Goal: Information Seeking & Learning: Learn about a topic

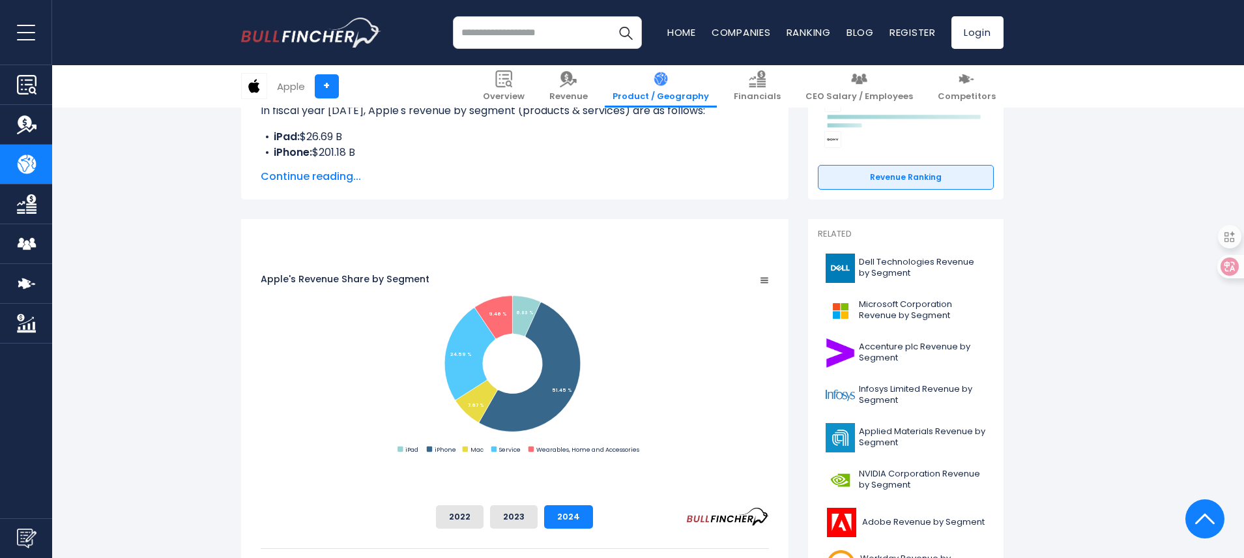
scroll to position [253, 0]
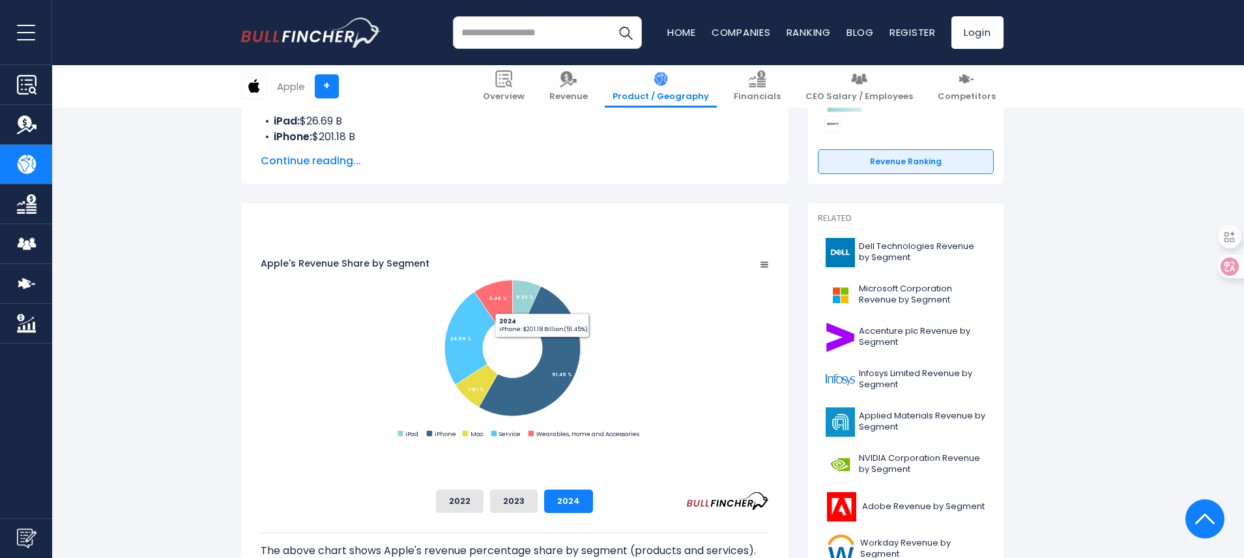
click at [788, 340] on div "Apple's Revenue Share by Segment Created with Highcharts 12.1.2 Chart context m…" at bounding box center [514, 421] width 547 height 436
click at [769, 412] on rect "Apple's Revenue Share by Segment" at bounding box center [515, 348] width 508 height 183
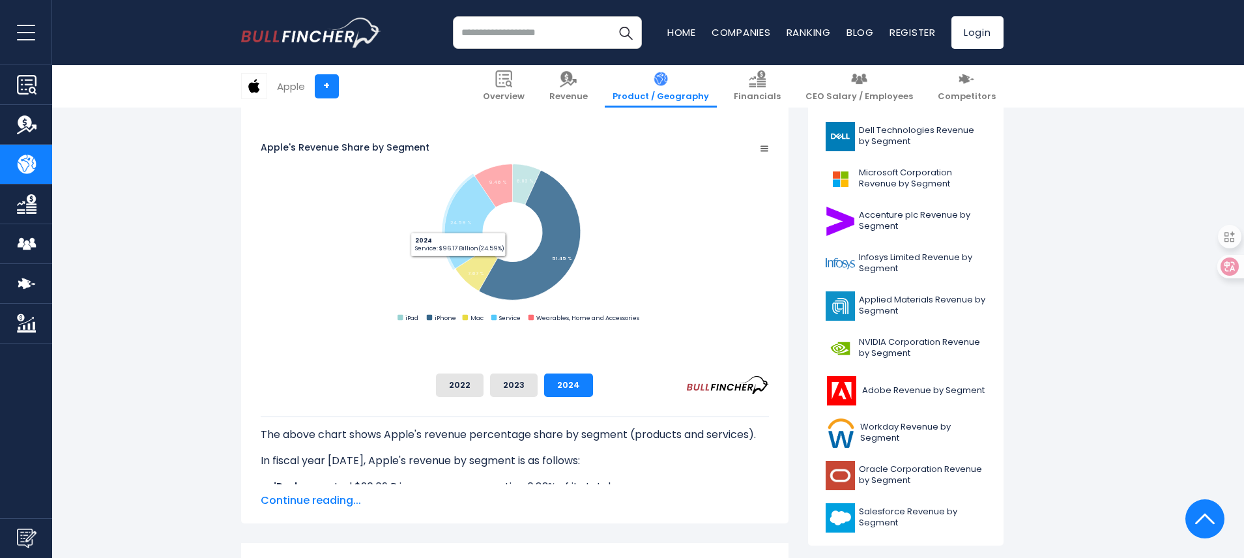
scroll to position [521, 0]
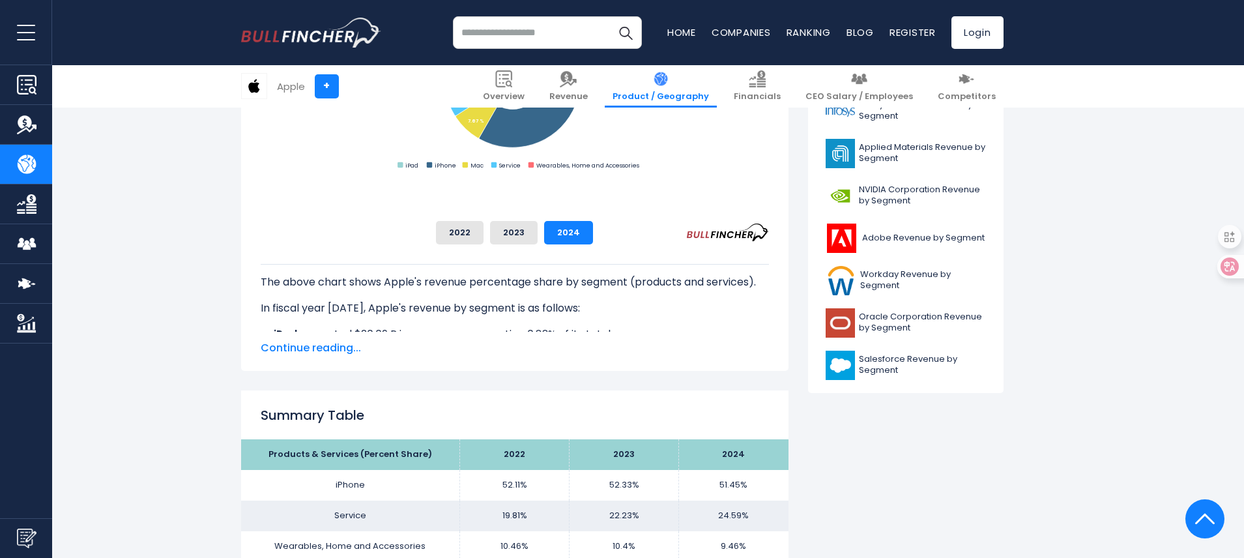
click at [330, 345] on span "Continue reading..." at bounding box center [515, 348] width 508 height 16
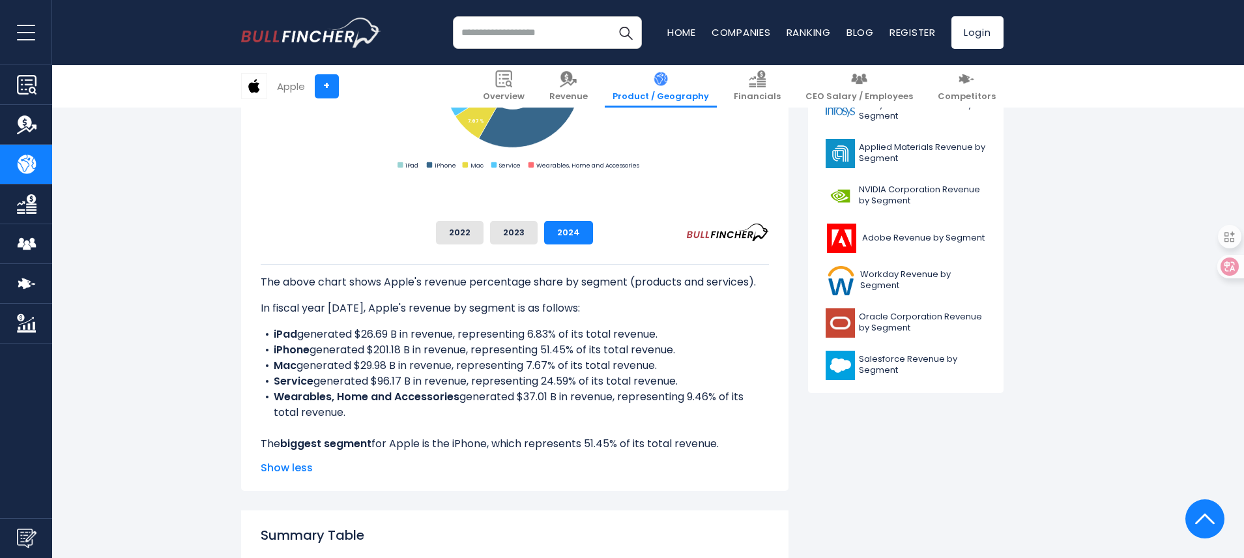
click at [647, 332] on li "iPad generated $26.69 B in revenue, representing 6.83% of its total revenue." at bounding box center [515, 334] width 508 height 16
click at [519, 311] on p "In fiscal year [DATE], Apple's revenue by segment is as follows:" at bounding box center [515, 308] width 508 height 16
click at [682, 345] on li "iPhone generated $201.18 B in revenue, representing 51.45% of its total revenue." at bounding box center [515, 350] width 508 height 16
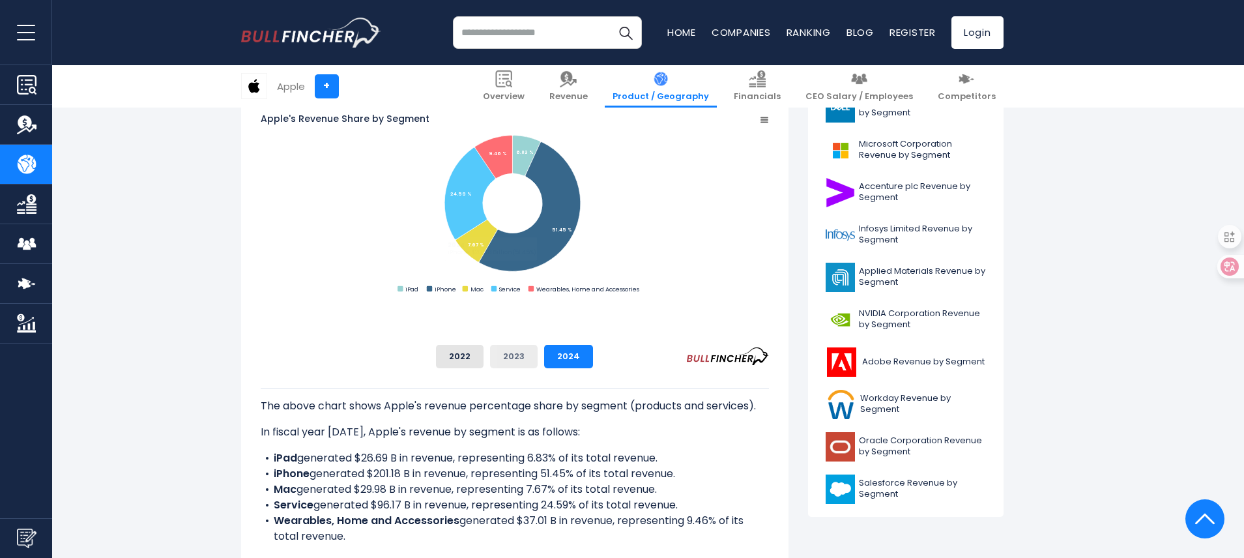
click at [538, 362] on button "2023" at bounding box center [514, 356] width 48 height 23
click at [483, 359] on button "2022" at bounding box center [460, 356] width 48 height 23
click at [538, 358] on button "2023" at bounding box center [514, 356] width 48 height 23
click at [593, 358] on button "2024" at bounding box center [568, 356] width 49 height 23
click at [538, 358] on button "2023" at bounding box center [514, 356] width 48 height 23
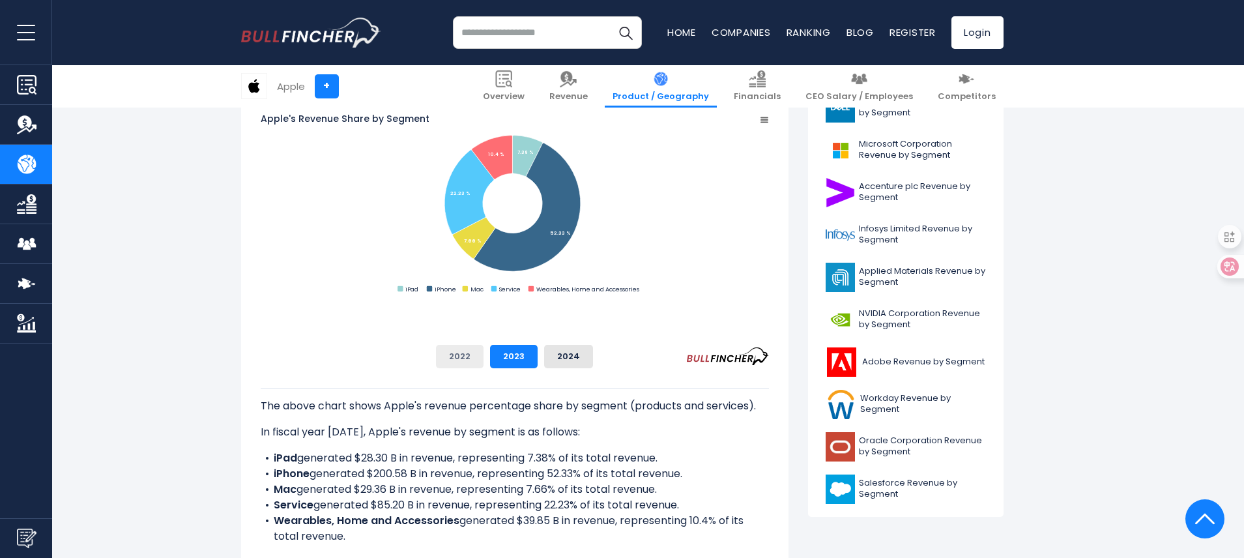
click at [483, 358] on button "2022" at bounding box center [460, 356] width 48 height 23
click at [584, 378] on div "The above chart shows Apple's revenue percentage share by segment (products and…" at bounding box center [515, 471] width 508 height 207
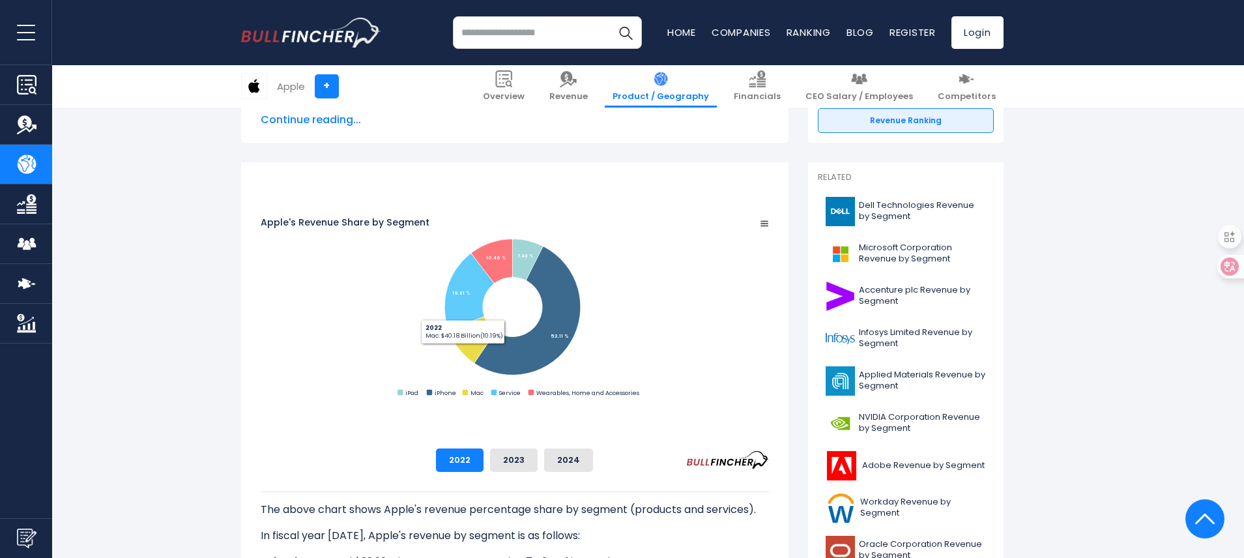
scroll to position [300, 0]
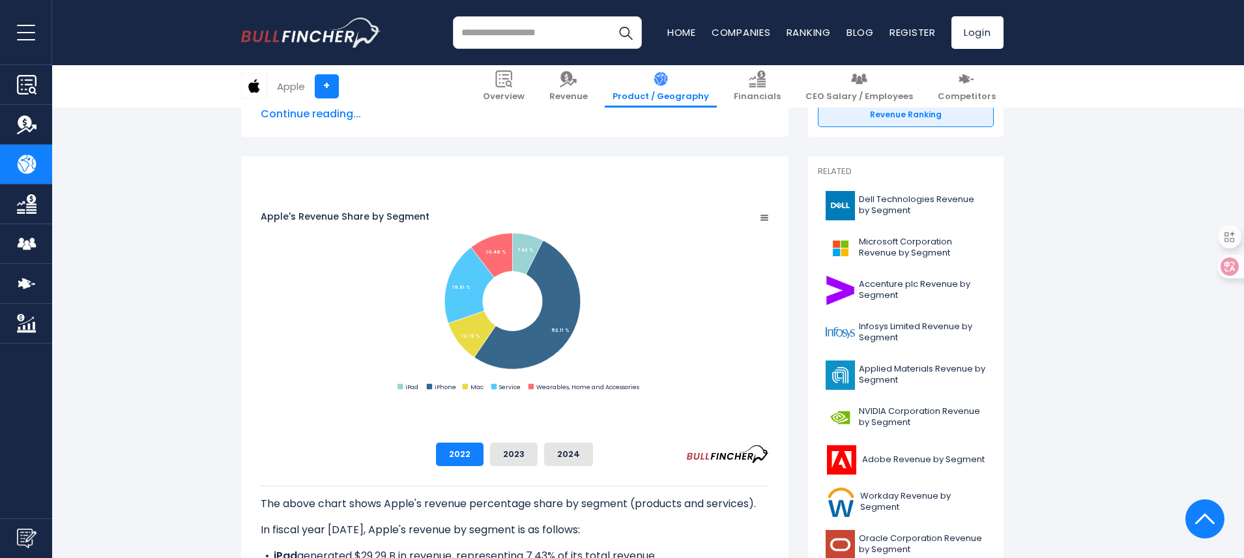
click at [593, 452] on button "2024" at bounding box center [568, 453] width 49 height 23
click at [483, 461] on button "2022" at bounding box center [460, 453] width 48 height 23
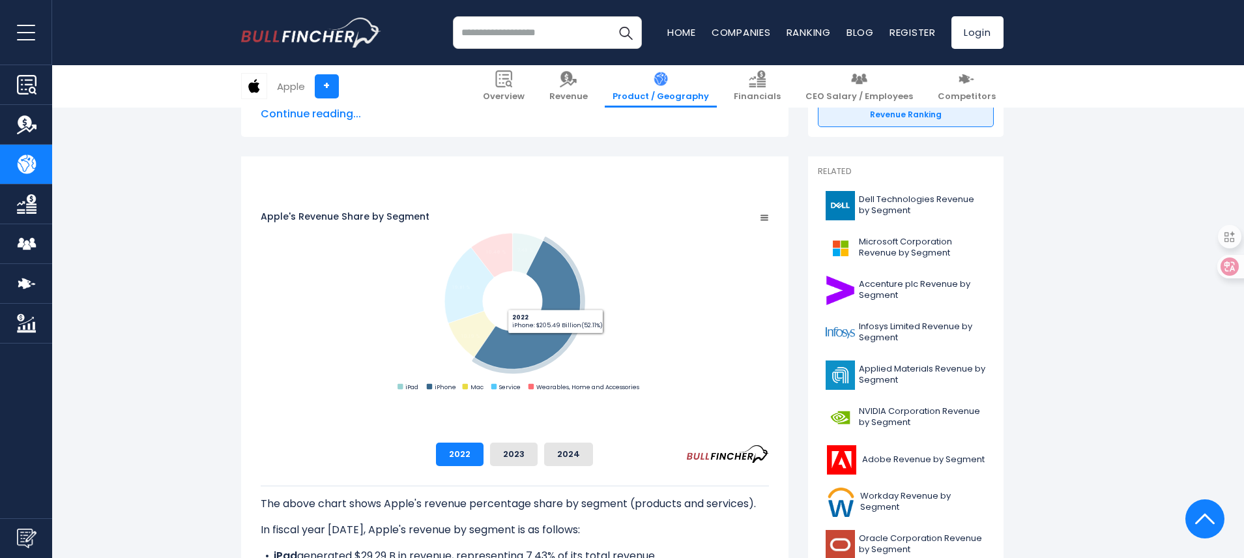
click at [580, 357] on icon "Apple's Revenue Share by Segment" at bounding box center [527, 305] width 106 height 128
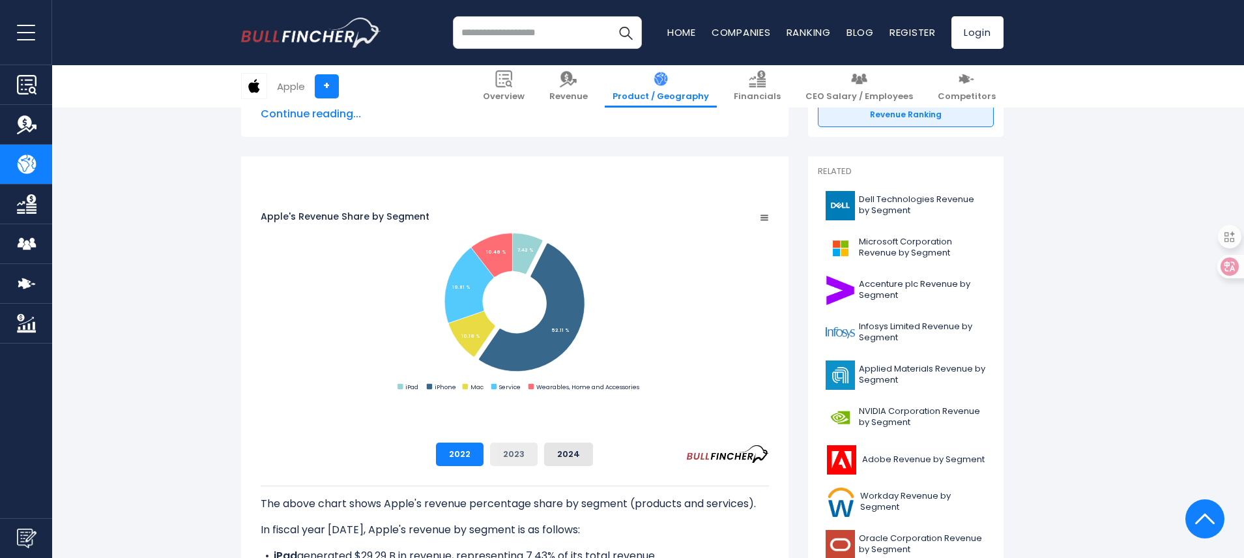
click at [538, 460] on button "2023" at bounding box center [514, 453] width 48 height 23
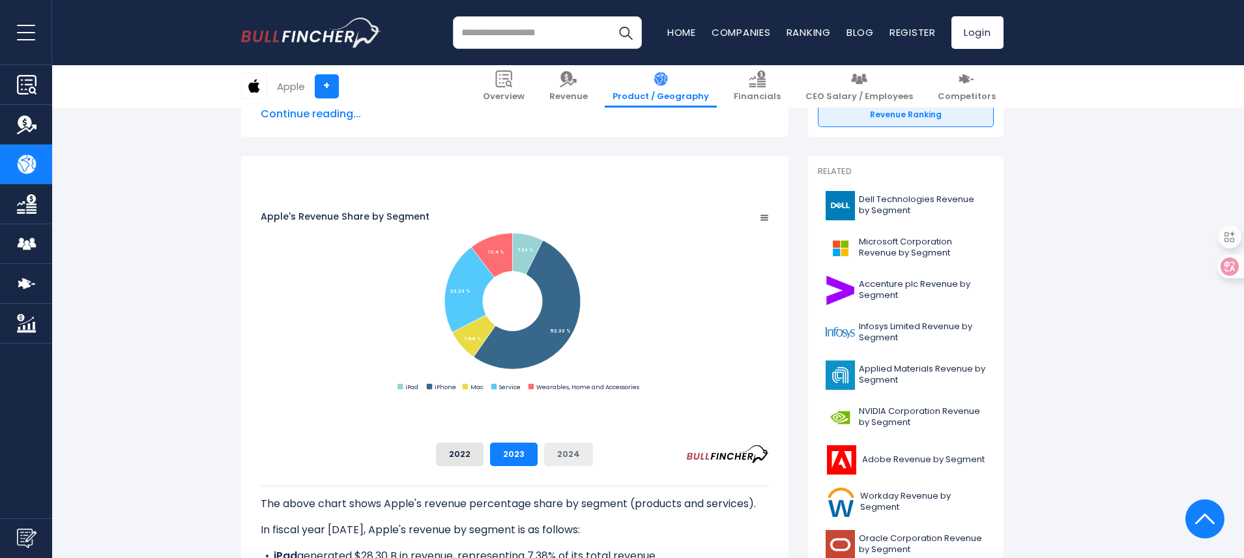
click at [593, 459] on button "2024" at bounding box center [568, 453] width 49 height 23
click at [483, 455] on button "2022" at bounding box center [460, 453] width 48 height 23
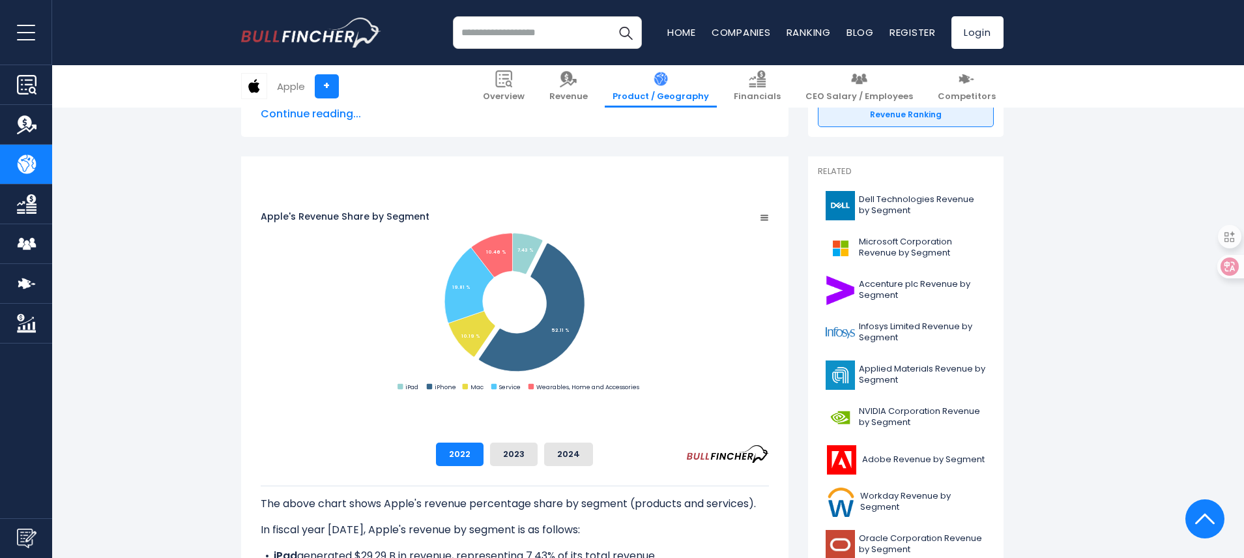
click at [769, 247] on rect "Apple's Revenue Share by Segment" at bounding box center [515, 301] width 508 height 183
click at [483, 382] on rect "Apple's Revenue Share by Segment" at bounding box center [515, 301] width 508 height 183
click at [538, 454] on button "2023" at bounding box center [514, 453] width 48 height 23
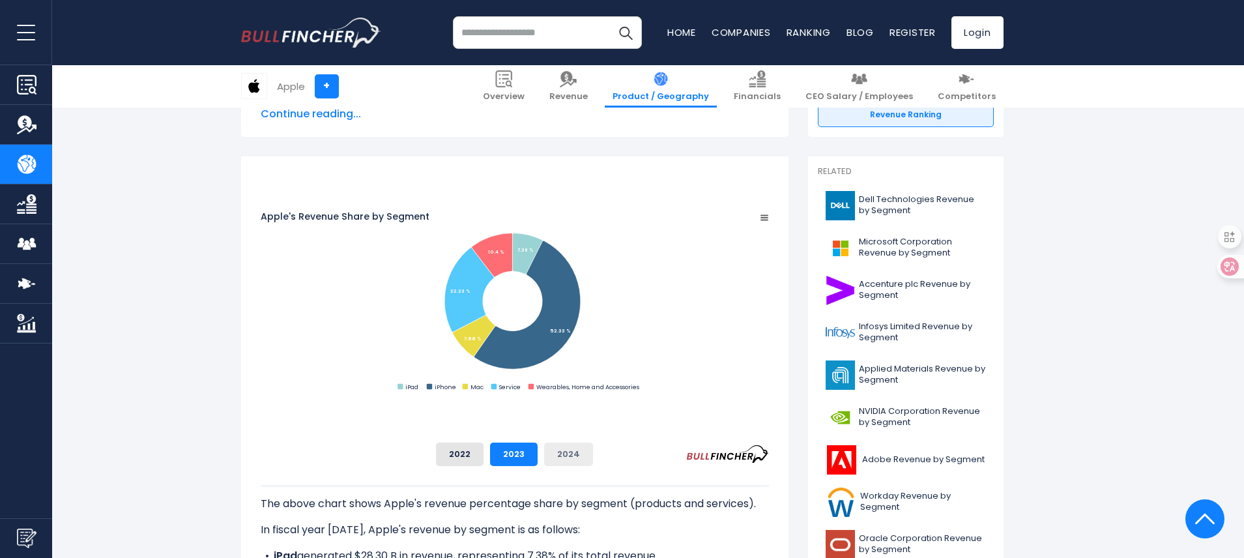
click at [593, 456] on button "2024" at bounding box center [568, 453] width 49 height 23
click at [483, 455] on button "2022" at bounding box center [460, 453] width 48 height 23
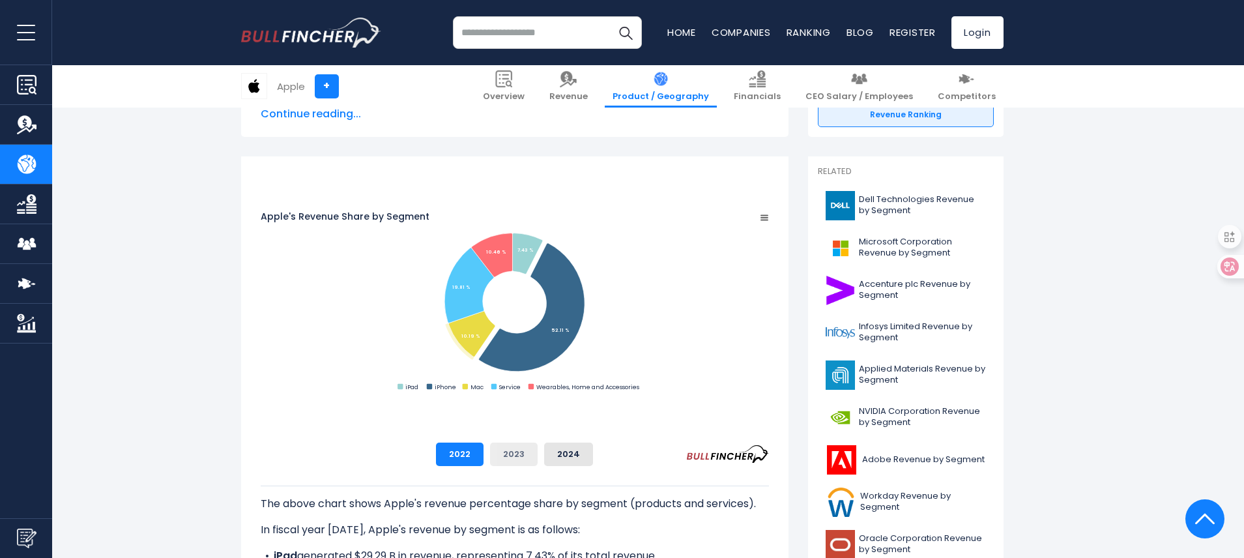
click at [538, 456] on button "2023" at bounding box center [514, 453] width 48 height 23
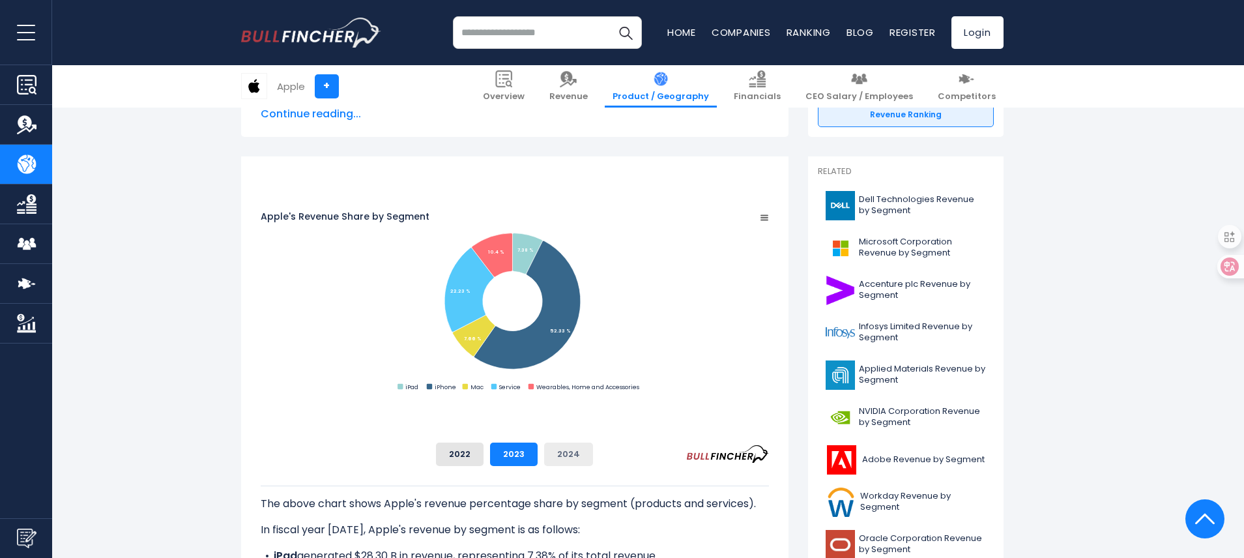
click at [593, 456] on button "2024" at bounding box center [568, 453] width 49 height 23
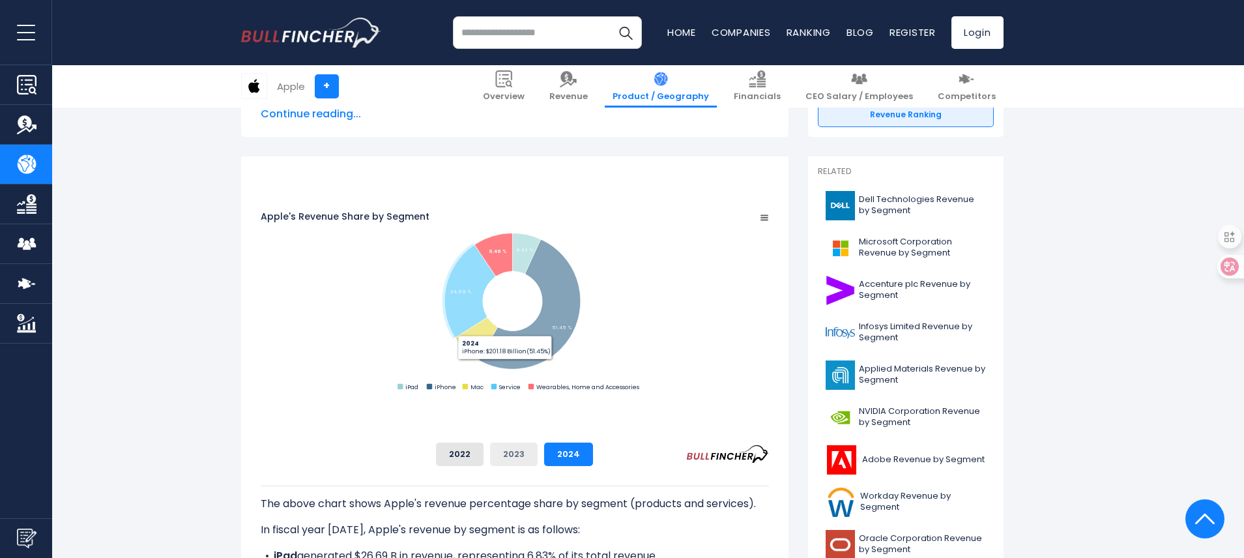
click at [538, 454] on button "2023" at bounding box center [514, 453] width 48 height 23
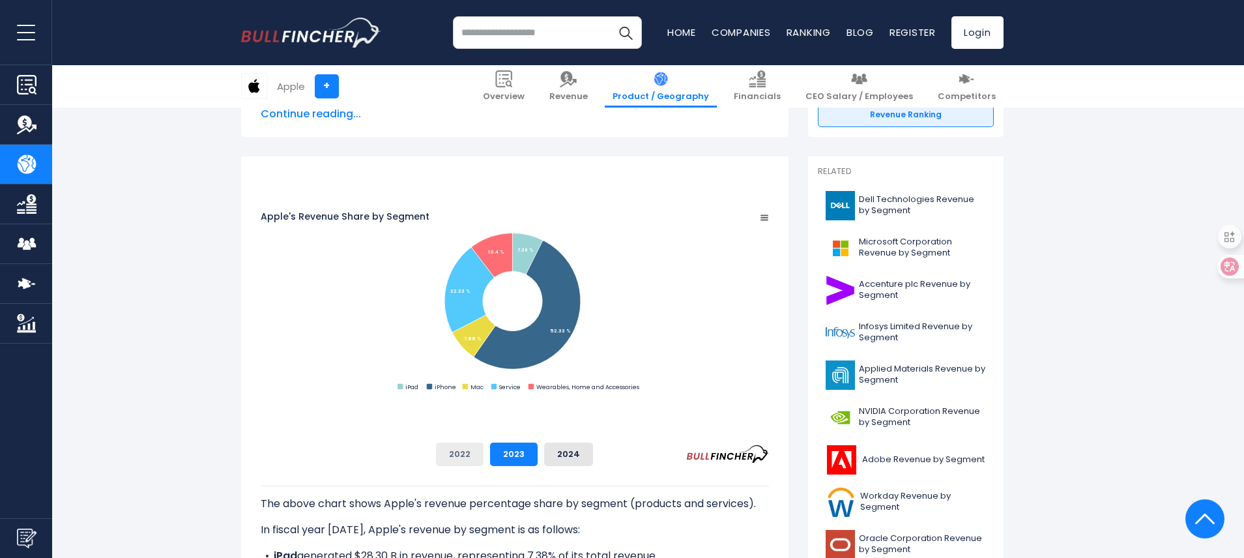
click at [483, 450] on button "2022" at bounding box center [460, 453] width 48 height 23
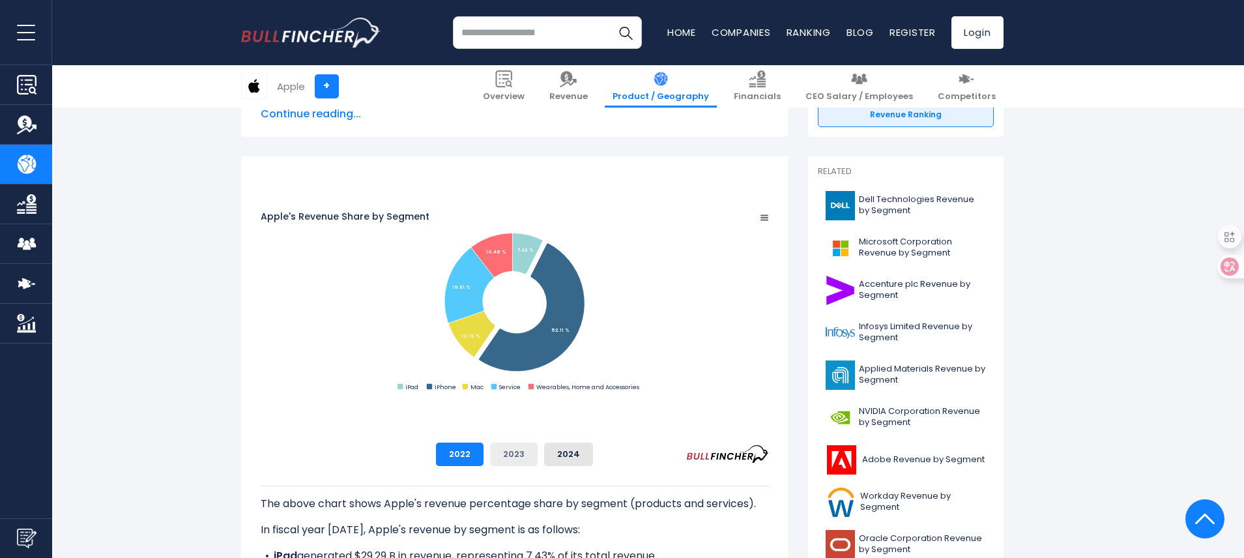
click at [538, 453] on button "2023" at bounding box center [514, 453] width 48 height 23
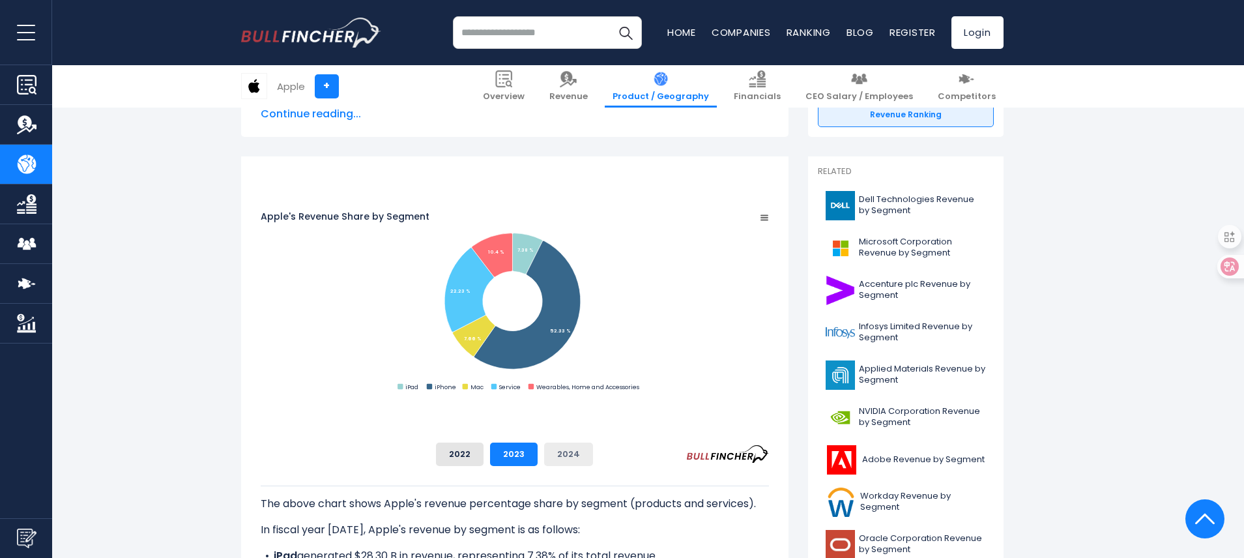
click at [593, 457] on button "2024" at bounding box center [568, 453] width 49 height 23
click at [538, 455] on button "2023" at bounding box center [514, 453] width 48 height 23
click at [483, 453] on button "2022" at bounding box center [460, 453] width 48 height 23
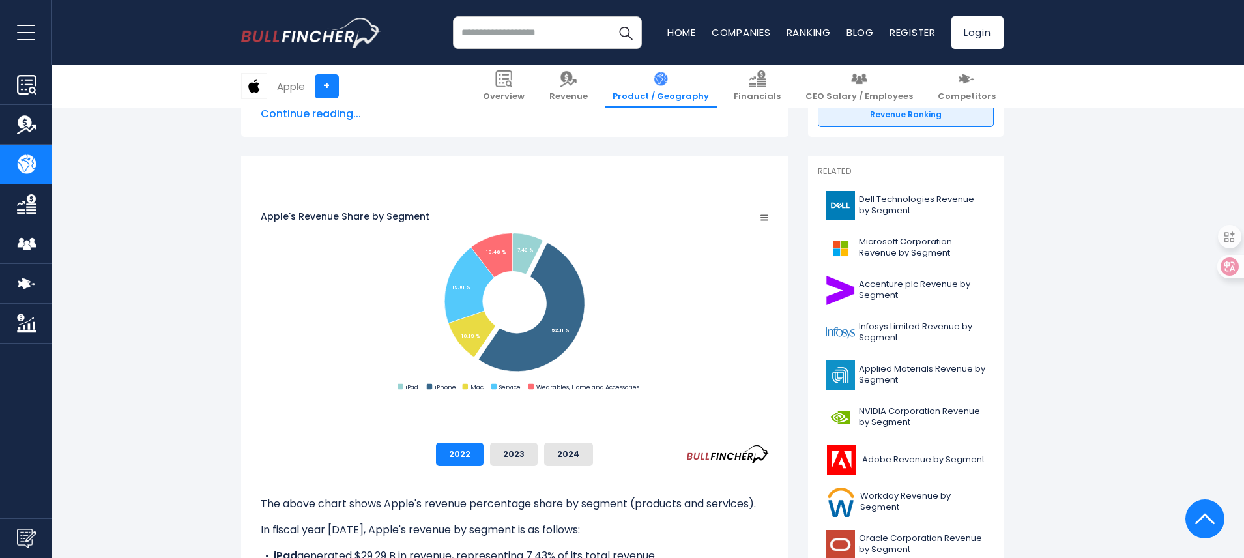
drag, startPoint x: 787, startPoint y: 453, endPoint x: 777, endPoint y: 454, distance: 9.8
click at [769, 453] on div "2022 2023 2024" at bounding box center [515, 453] width 508 height 23
click at [538, 459] on button "2023" at bounding box center [514, 453] width 48 height 23
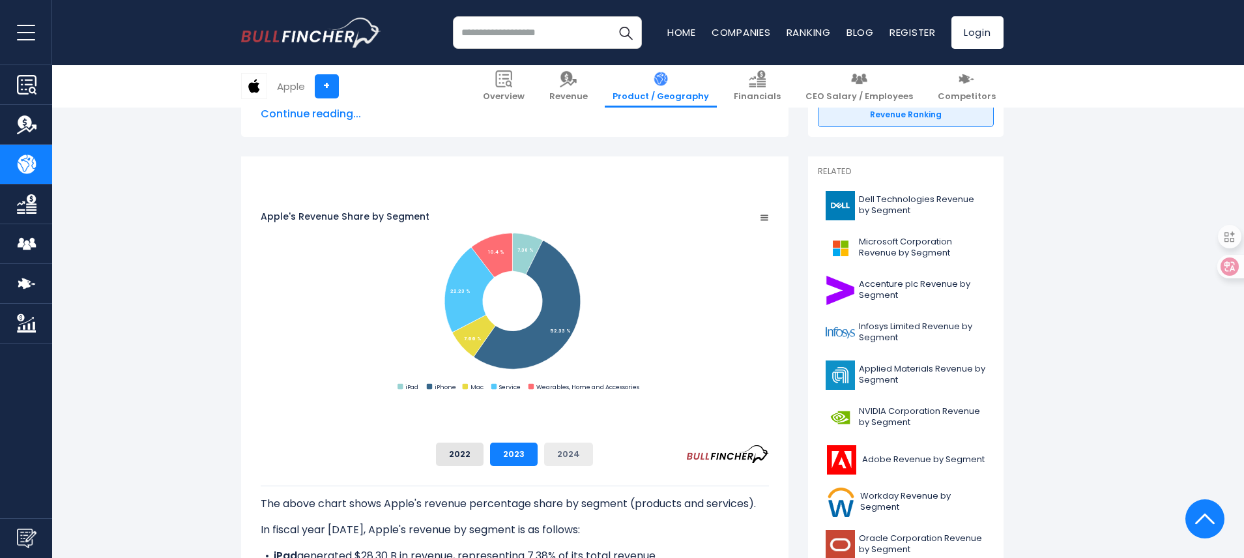
click at [593, 457] on button "2024" at bounding box center [568, 453] width 49 height 23
click at [769, 451] on div "2022 2023 2024" at bounding box center [515, 453] width 508 height 23
click at [769, 351] on rect "Apple's Revenue Share by Segment" at bounding box center [515, 301] width 508 height 183
click at [483, 448] on button "2022" at bounding box center [460, 453] width 48 height 23
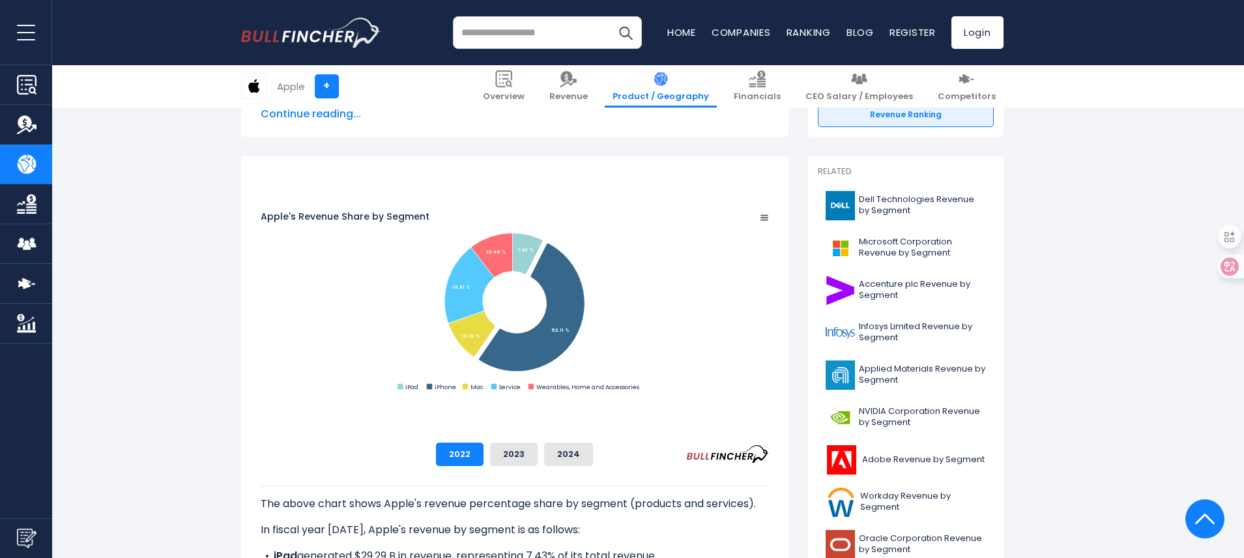
click at [468, 446] on div "2022 2023 2024" at bounding box center [515, 453] width 508 height 23
click at [538, 453] on button "2023" at bounding box center [514, 453] width 48 height 23
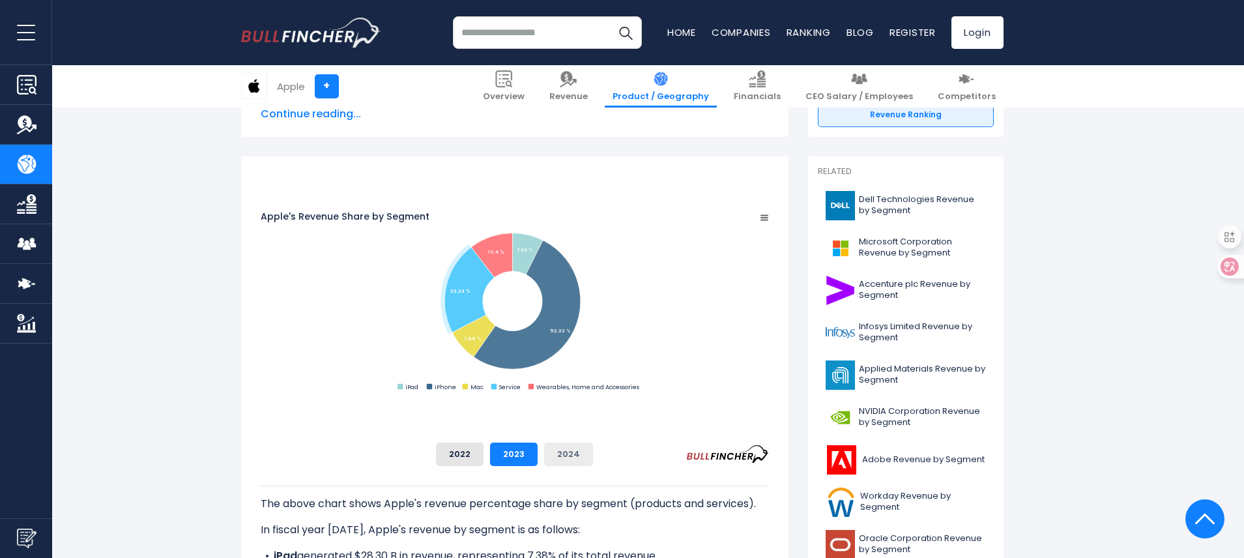
click at [593, 454] on button "2024" at bounding box center [568, 453] width 49 height 23
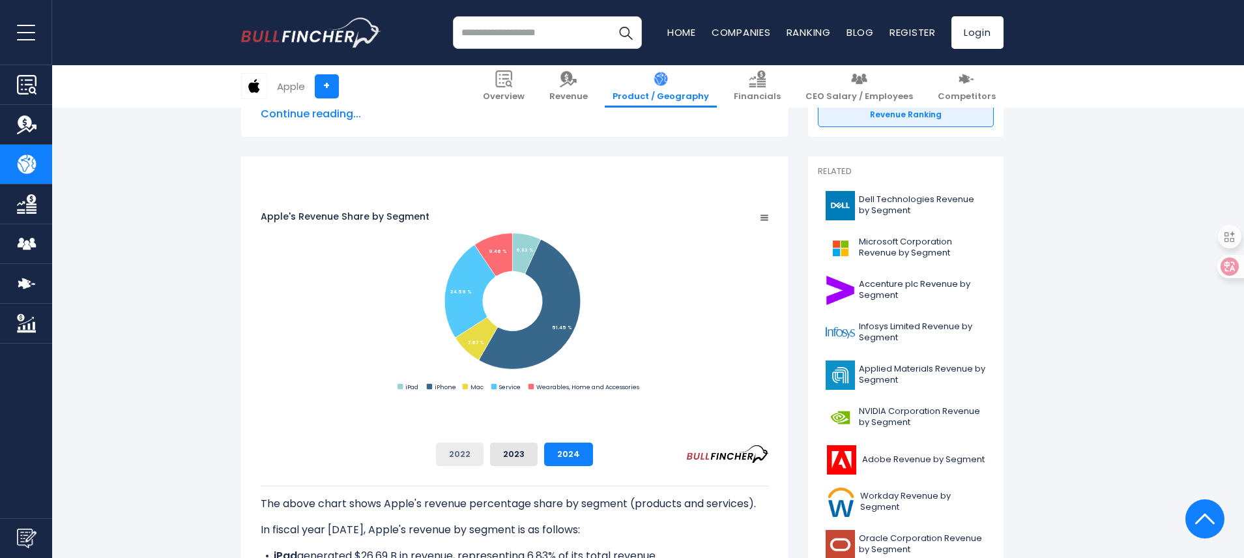
click at [483, 448] on button "2022" at bounding box center [460, 453] width 48 height 23
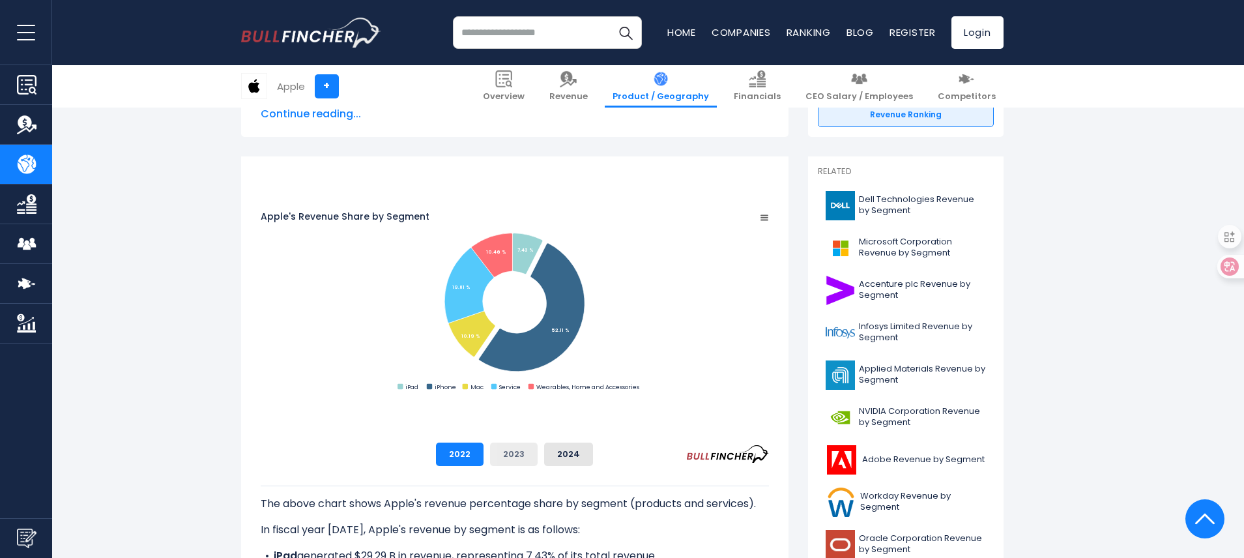
click at [538, 453] on button "2023" at bounding box center [514, 453] width 48 height 23
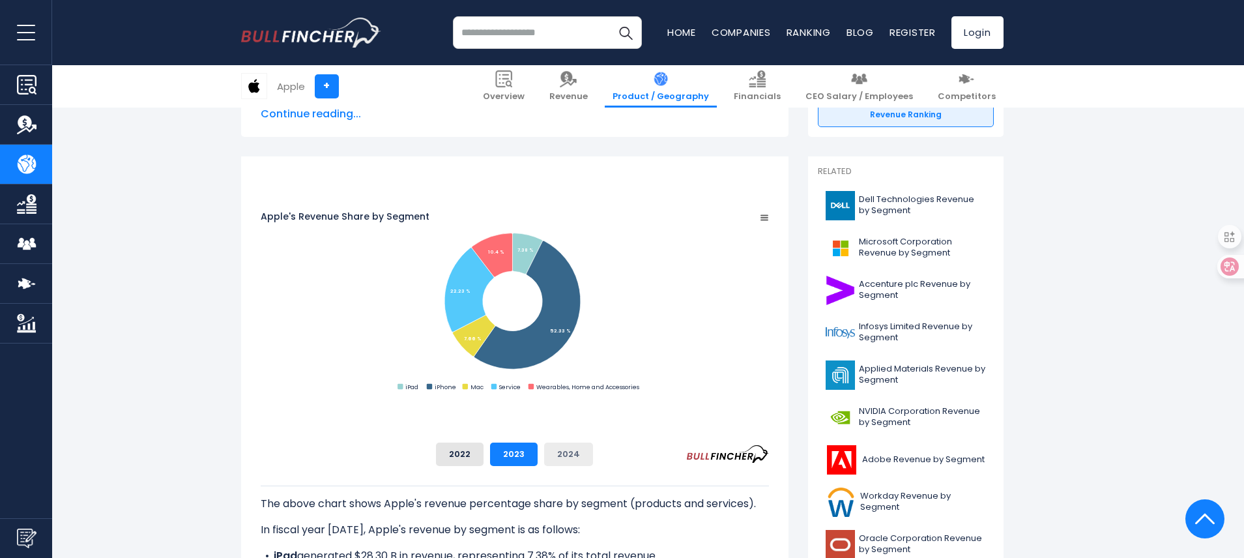
click at [593, 455] on button "2024" at bounding box center [568, 453] width 49 height 23
click at [483, 457] on button "2022" at bounding box center [460, 453] width 48 height 23
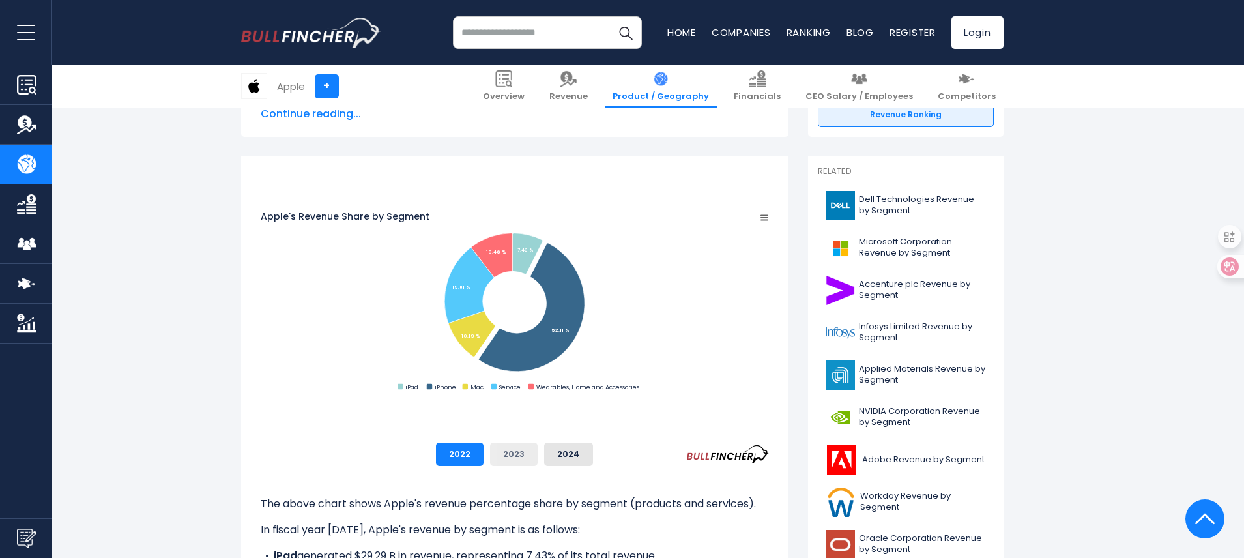
click at [538, 452] on button "2023" at bounding box center [514, 453] width 48 height 23
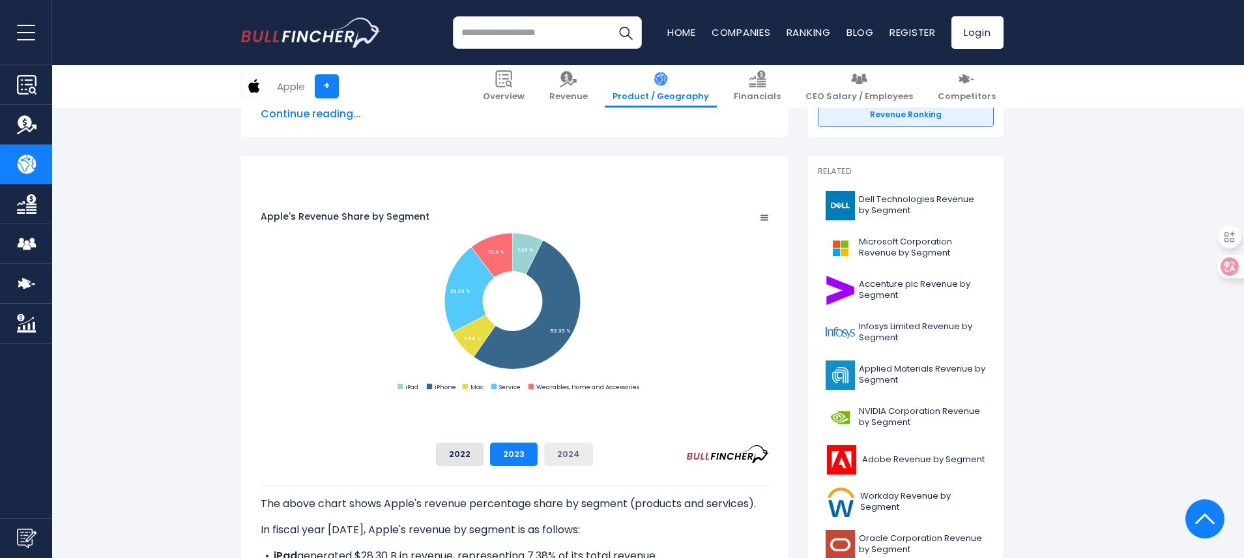
click at [593, 453] on button "2024" at bounding box center [568, 453] width 49 height 23
click at [483, 455] on button "2022" at bounding box center [460, 453] width 48 height 23
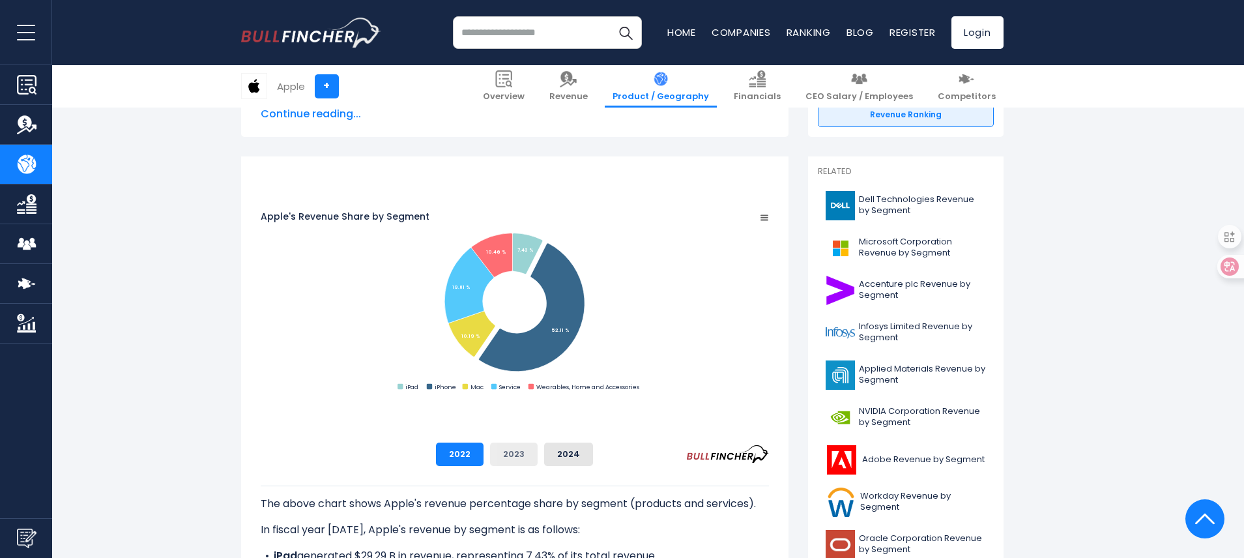
click at [538, 454] on button "2023" at bounding box center [514, 453] width 48 height 23
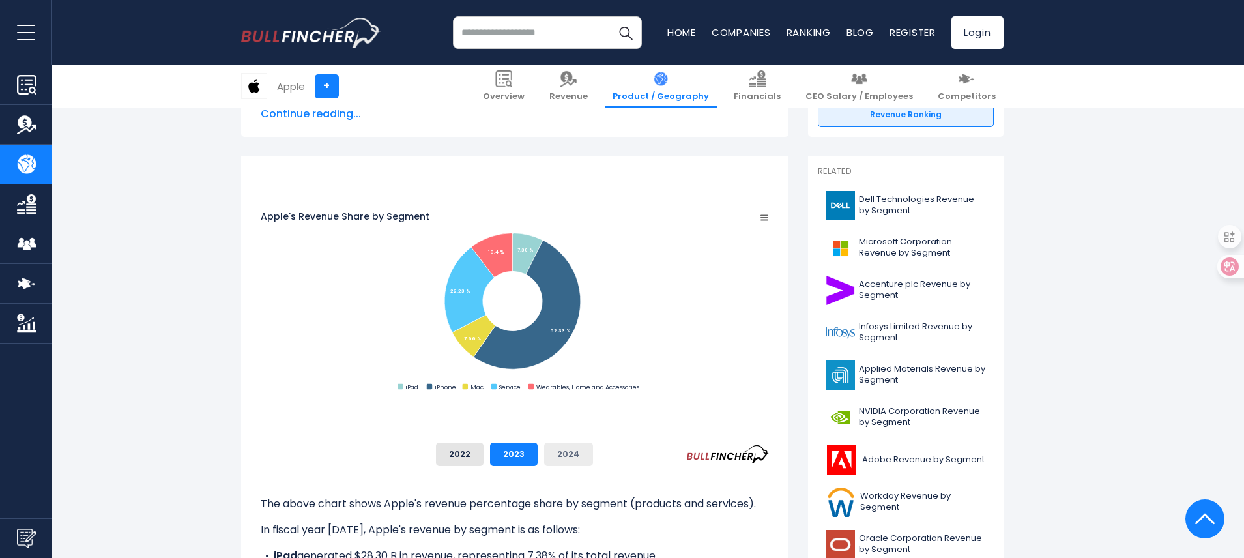
click at [593, 457] on button "2024" at bounding box center [568, 453] width 49 height 23
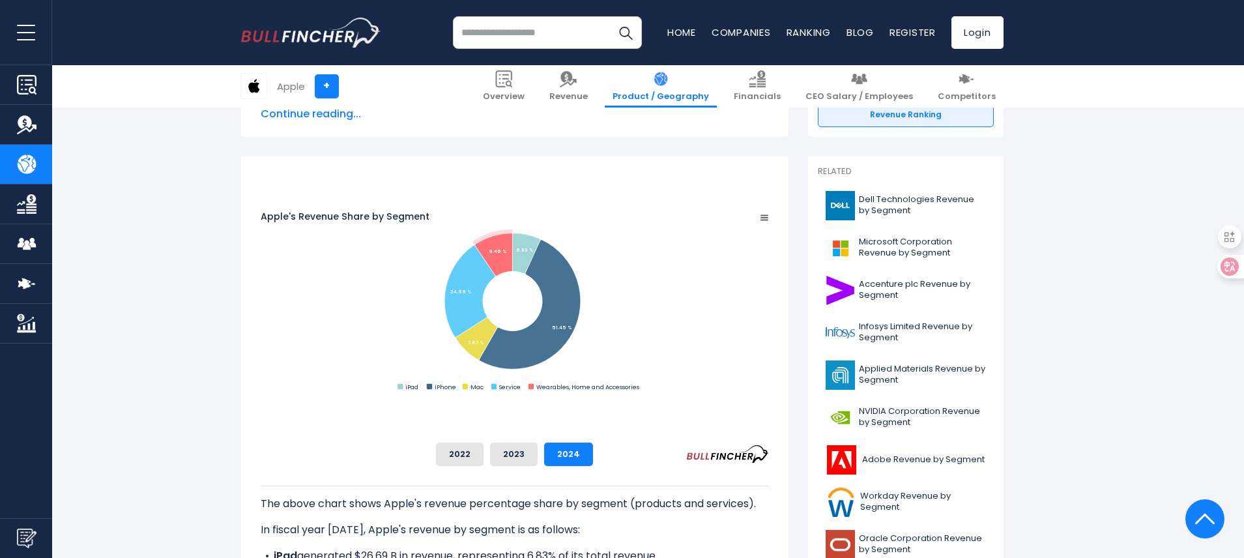
click at [769, 351] on rect "Apple's Revenue Share by Segment" at bounding box center [515, 301] width 508 height 183
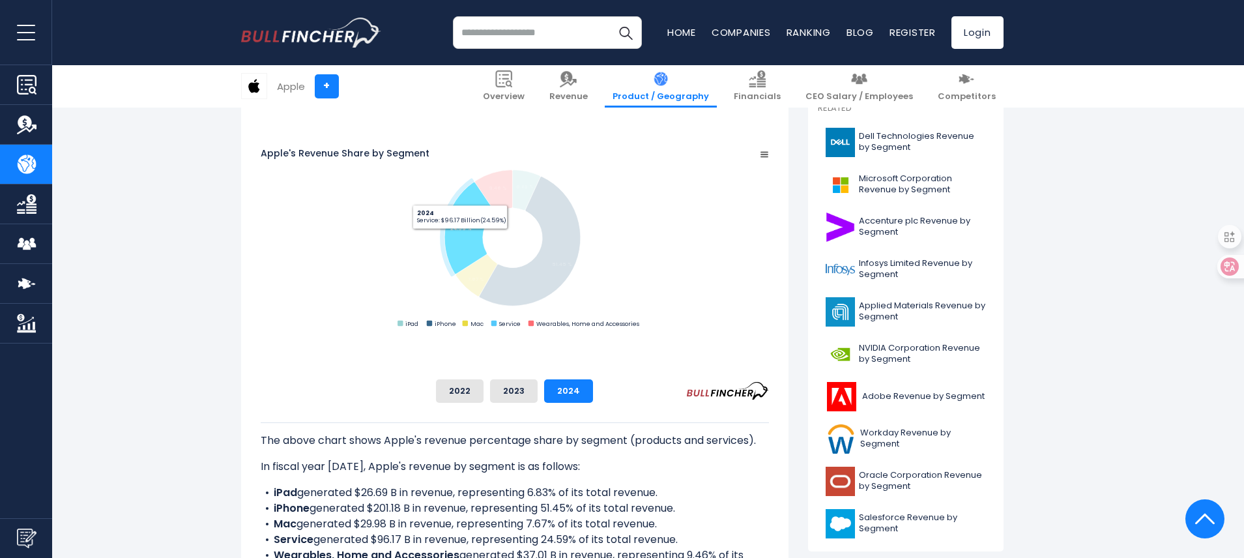
scroll to position [388, 0]
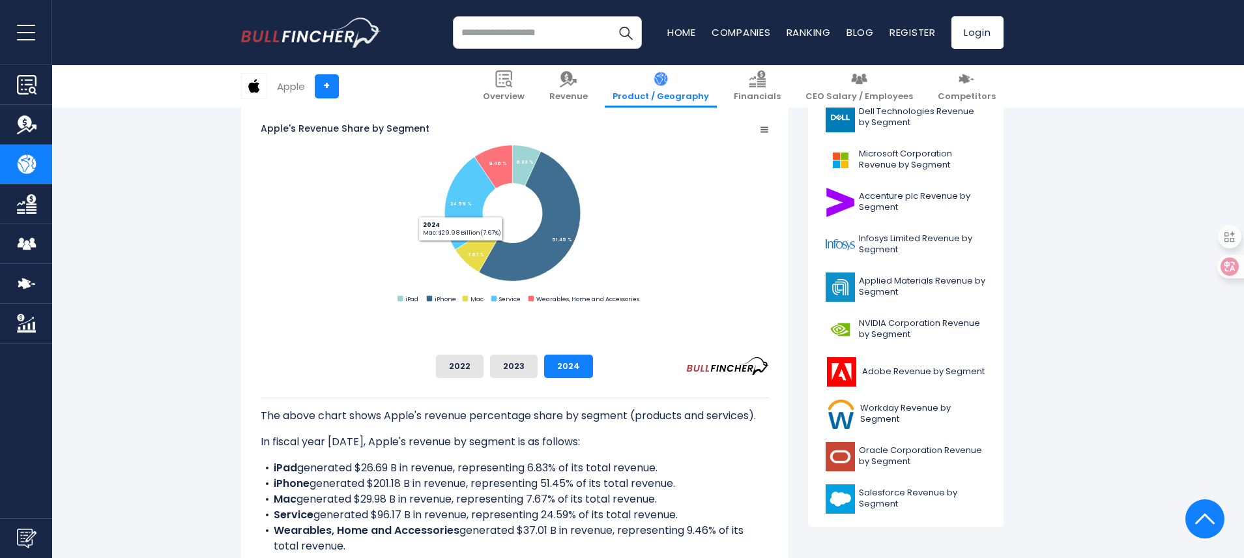
click at [392, 280] on rect "Apple's Revenue Share by Segment" at bounding box center [515, 213] width 508 height 183
click at [408, 364] on div "2022 2023 2024" at bounding box center [515, 365] width 508 height 23
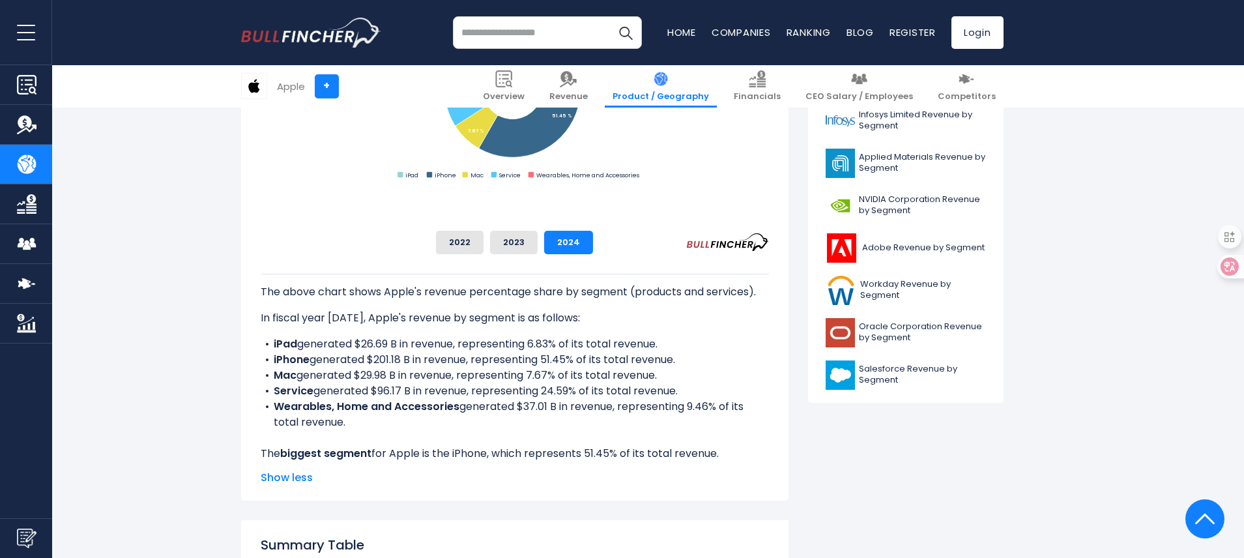
scroll to position [515, 0]
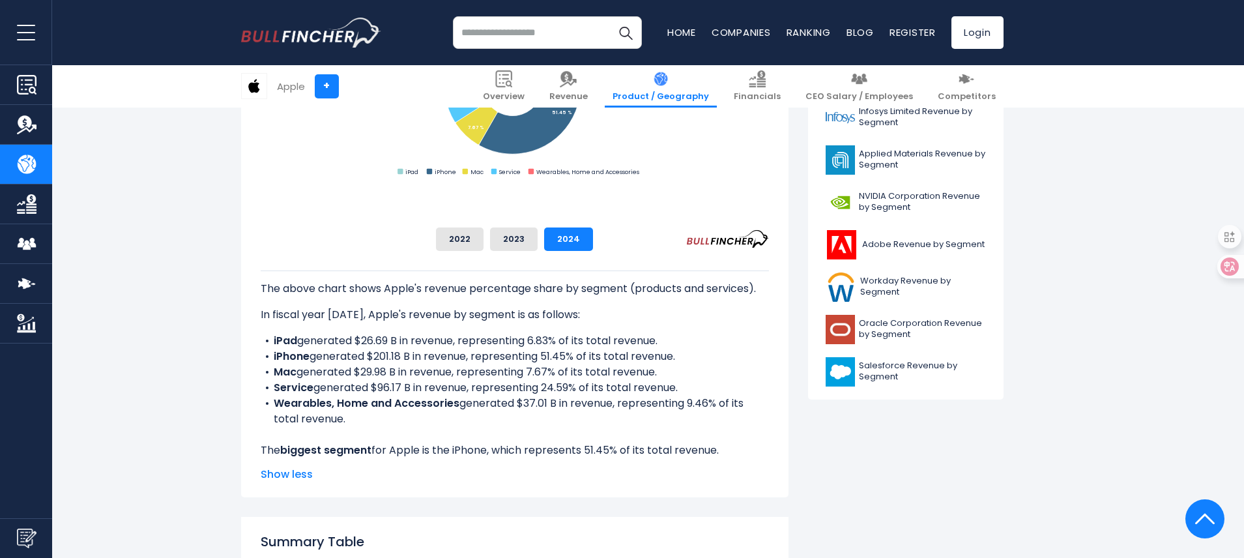
click at [534, 380] on li "Service generated $96.17 B in revenue, representing 24.59% of its total revenue." at bounding box center [515, 388] width 508 height 16
